Goal: Information Seeking & Learning: Learn about a topic

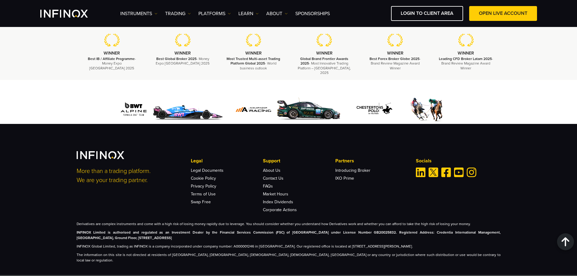
scroll to position [1844, 0]
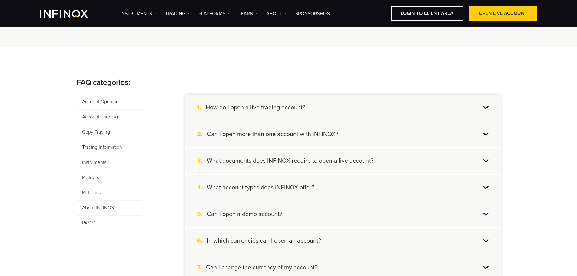
click at [486, 106] on div "1. How do I open a live trading account?" at bounding box center [343, 108] width 316 height 26
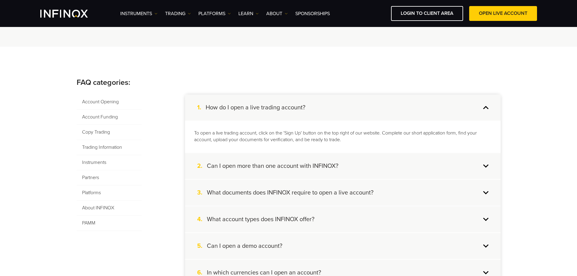
scroll to position [121, 0]
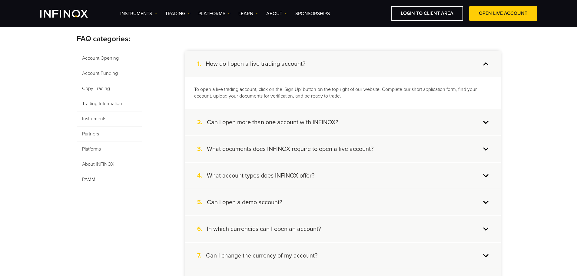
click at [482, 126] on div "2. Can I open more than one account with INFINOX?" at bounding box center [343, 122] width 316 height 26
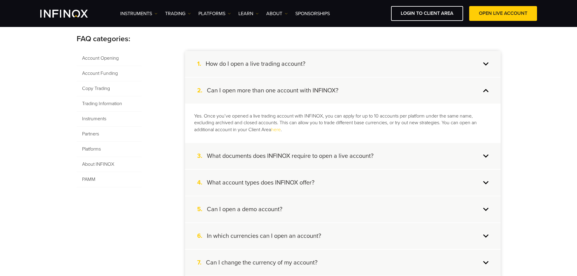
click at [480, 163] on div "3. What documents does INFINOX require to open a live account?" at bounding box center [343, 156] width 316 height 26
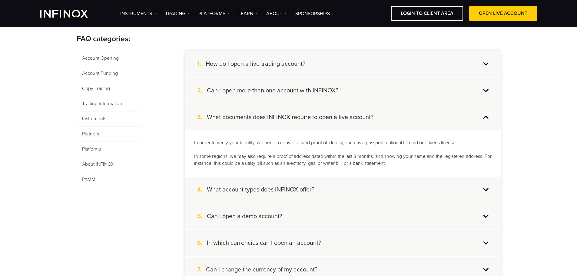
click at [475, 206] on div "5. Can I open a demo account?" at bounding box center [343, 216] width 316 height 26
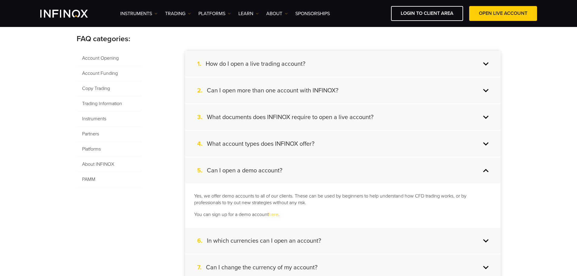
scroll to position [30, 0]
